Goal: Transaction & Acquisition: Purchase product/service

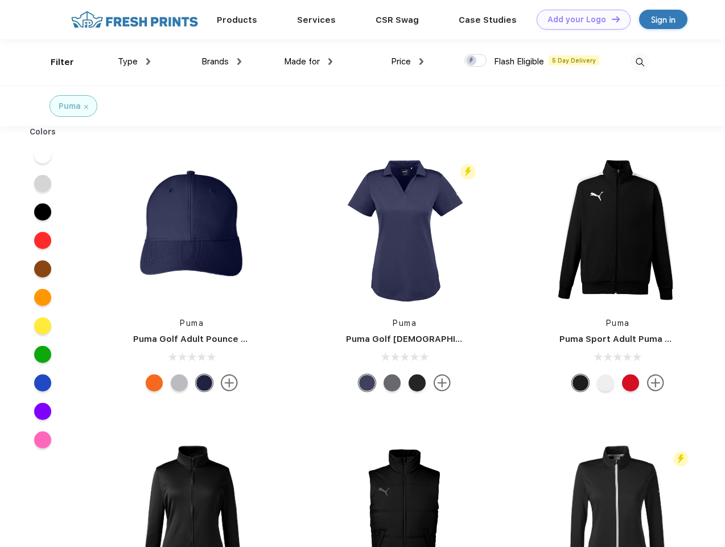
scroll to position [1, 0]
click at [580, 19] on link "Add your Logo Design Tool" at bounding box center [584, 20] width 94 height 20
click at [0, 0] on div "Design Tool" at bounding box center [0, 0] width 0 height 0
click at [611, 19] on link "Add your Logo Design Tool" at bounding box center [584, 20] width 94 height 20
click at [55, 62] on div "Filter" at bounding box center [62, 62] width 23 height 13
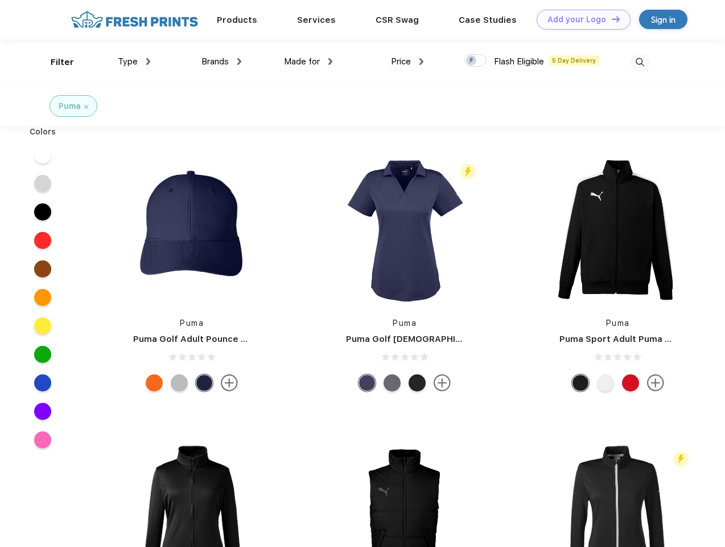
click at [134, 61] on span "Type" at bounding box center [128, 61] width 20 height 10
click at [221, 61] on span "Brands" at bounding box center [215, 61] width 27 height 10
click at [309, 61] on span "Made for" at bounding box center [302, 61] width 36 height 10
click at [408, 61] on span "Price" at bounding box center [401, 61] width 20 height 10
click at [476, 61] on div at bounding box center [476, 60] width 22 height 13
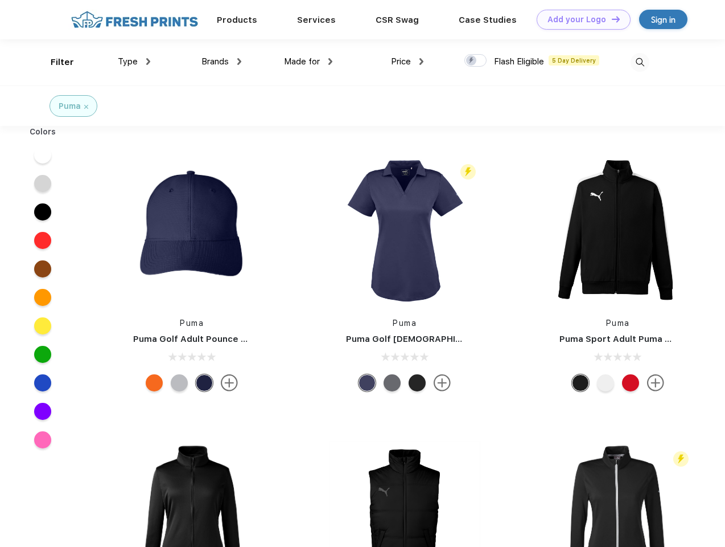
click at [472, 61] on input "checkbox" at bounding box center [468, 57] width 7 height 7
click at [640, 62] on img at bounding box center [640, 62] width 19 height 19
